Goal: Task Accomplishment & Management: Use online tool/utility

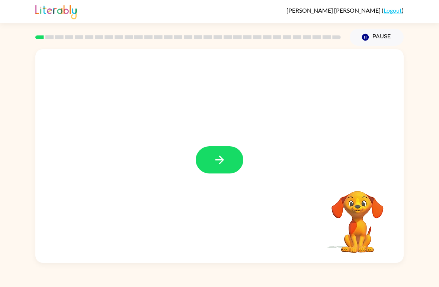
click at [227, 155] on button "button" at bounding box center [220, 159] width 48 height 27
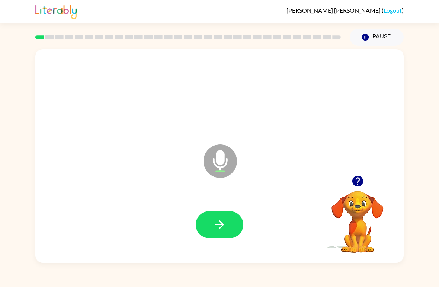
click at [228, 220] on button "button" at bounding box center [220, 224] width 48 height 27
click at [221, 224] on icon "button" at bounding box center [219, 224] width 13 height 13
click at [218, 221] on icon "button" at bounding box center [219, 224] width 13 height 13
click at [221, 234] on button "button" at bounding box center [220, 224] width 48 height 27
click at [223, 226] on icon "button" at bounding box center [219, 224] width 13 height 13
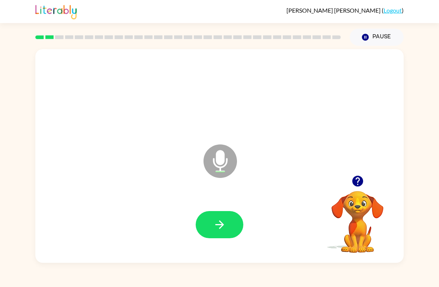
click at [226, 220] on button "button" at bounding box center [220, 224] width 48 height 27
click at [220, 218] on icon "button" at bounding box center [219, 224] width 13 height 13
click at [225, 226] on icon "button" at bounding box center [219, 224] width 13 height 13
click at [221, 221] on icon "button" at bounding box center [219, 224] width 13 height 13
click at [226, 222] on button "button" at bounding box center [220, 224] width 48 height 27
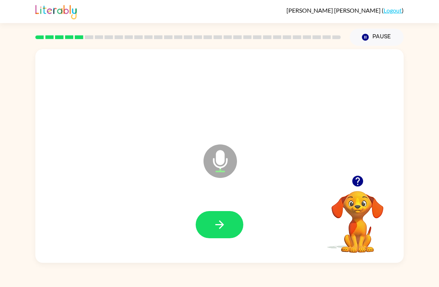
click at [227, 221] on button "button" at bounding box center [220, 224] width 48 height 27
click at [224, 223] on icon "button" at bounding box center [219, 224] width 13 height 13
click at [225, 229] on icon "button" at bounding box center [219, 224] width 13 height 13
click at [226, 223] on button "button" at bounding box center [220, 224] width 48 height 27
click at [231, 223] on button "button" at bounding box center [220, 224] width 48 height 27
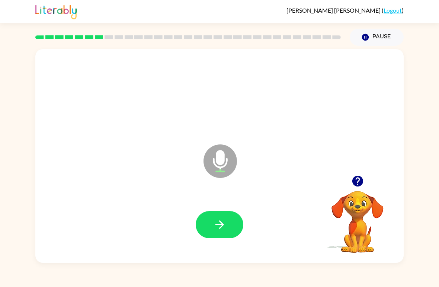
click at [225, 225] on icon "button" at bounding box center [219, 224] width 13 height 13
click at [229, 225] on button "button" at bounding box center [220, 224] width 48 height 27
click at [219, 224] on icon "button" at bounding box center [219, 224] width 13 height 13
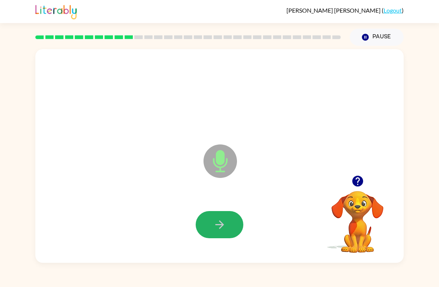
click at [223, 232] on button "button" at bounding box center [220, 224] width 48 height 27
click at [220, 226] on icon "button" at bounding box center [219, 224] width 13 height 13
click at [222, 220] on icon "button" at bounding box center [219, 224] width 13 height 13
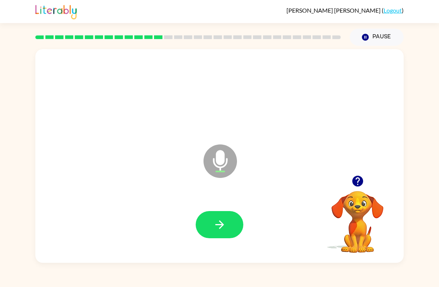
click at [222, 220] on icon "button" at bounding box center [219, 224] width 13 height 13
click at [218, 225] on icon "button" at bounding box center [219, 224] width 9 height 9
click at [222, 222] on icon "button" at bounding box center [219, 224] width 13 height 13
click at [227, 228] on button "button" at bounding box center [220, 224] width 48 height 27
click at [226, 223] on icon "button" at bounding box center [219, 224] width 13 height 13
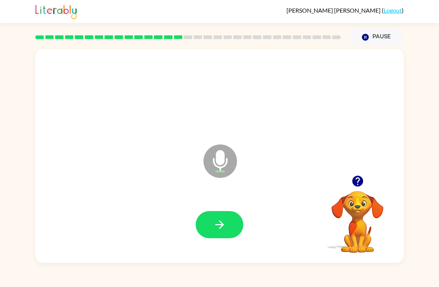
click at [229, 216] on button "button" at bounding box center [220, 224] width 48 height 27
click at [221, 229] on icon "button" at bounding box center [219, 224] width 13 height 13
click at [223, 225] on icon "button" at bounding box center [219, 224] width 9 height 9
click at [218, 219] on icon "button" at bounding box center [219, 224] width 13 height 13
click at [222, 235] on button "button" at bounding box center [220, 224] width 48 height 27
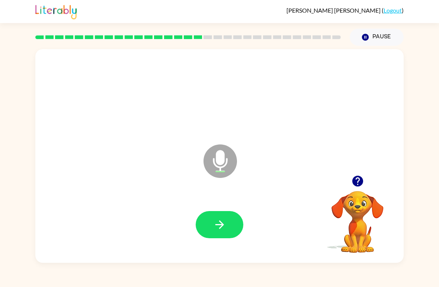
click at [207, 228] on button "button" at bounding box center [220, 224] width 48 height 27
click at [232, 218] on button "button" at bounding box center [220, 224] width 48 height 27
click at [224, 226] on icon "button" at bounding box center [219, 224] width 13 height 13
click at [219, 224] on icon "button" at bounding box center [219, 224] width 13 height 13
click at [220, 227] on icon "button" at bounding box center [219, 224] width 13 height 13
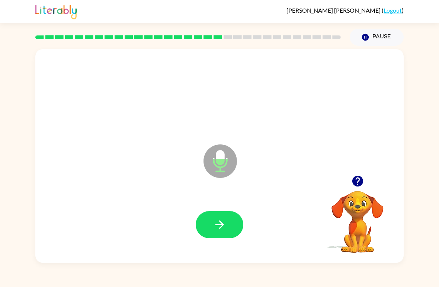
click at [222, 219] on icon "button" at bounding box center [219, 224] width 13 height 13
click at [224, 228] on icon "button" at bounding box center [219, 224] width 13 height 13
click at [225, 222] on icon "button" at bounding box center [219, 224] width 13 height 13
click at [223, 223] on icon "button" at bounding box center [219, 224] width 13 height 13
click at [222, 228] on icon "button" at bounding box center [219, 224] width 13 height 13
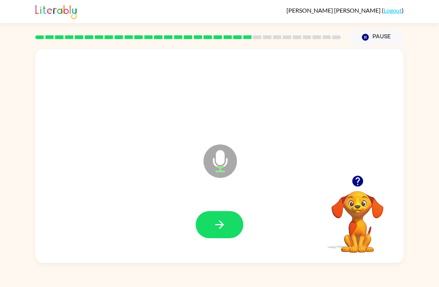
click at [217, 229] on icon "button" at bounding box center [219, 224] width 13 height 13
click at [225, 225] on icon "button" at bounding box center [219, 224] width 13 height 13
click at [213, 220] on icon "button" at bounding box center [219, 224] width 13 height 13
click at [218, 225] on icon "button" at bounding box center [219, 224] width 9 height 9
click at [213, 208] on div at bounding box center [219, 224] width 353 height 61
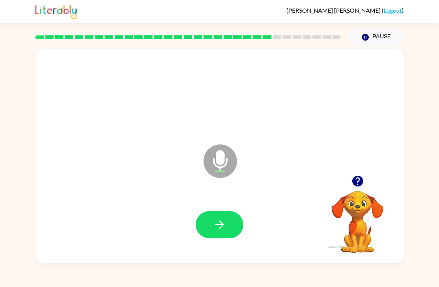
click at [221, 224] on icon "button" at bounding box center [219, 224] width 13 height 13
click at [228, 225] on button "button" at bounding box center [220, 224] width 48 height 27
click at [227, 221] on button "button" at bounding box center [220, 224] width 48 height 27
click at [231, 214] on button "button" at bounding box center [220, 224] width 48 height 27
click at [219, 218] on button "button" at bounding box center [220, 224] width 48 height 27
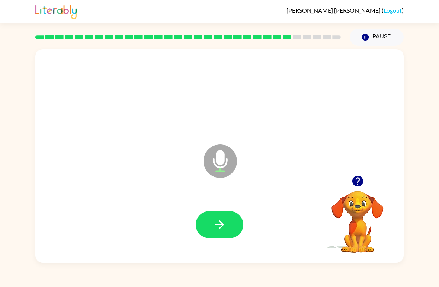
click at [226, 221] on button "button" at bounding box center [220, 224] width 48 height 27
click at [226, 212] on button "button" at bounding box center [220, 224] width 48 height 27
click at [228, 224] on button "button" at bounding box center [220, 224] width 48 height 27
click at [225, 222] on icon "button" at bounding box center [219, 224] width 13 height 13
click at [224, 222] on icon "button" at bounding box center [219, 224] width 13 height 13
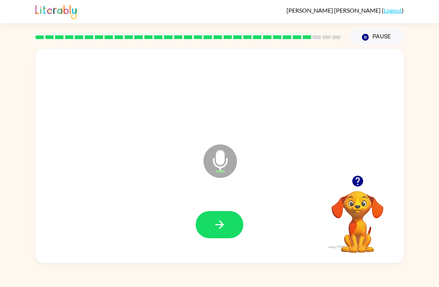
click at [231, 224] on button "button" at bounding box center [220, 224] width 48 height 27
click at [228, 217] on button "button" at bounding box center [220, 224] width 48 height 27
click at [216, 219] on icon "button" at bounding box center [219, 224] width 13 height 13
click at [222, 228] on icon "button" at bounding box center [219, 224] width 13 height 13
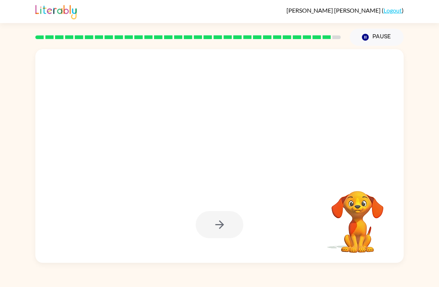
click at [223, 220] on icon "button" at bounding box center [219, 224] width 13 height 13
